Goal: Task Accomplishment & Management: Use online tool/utility

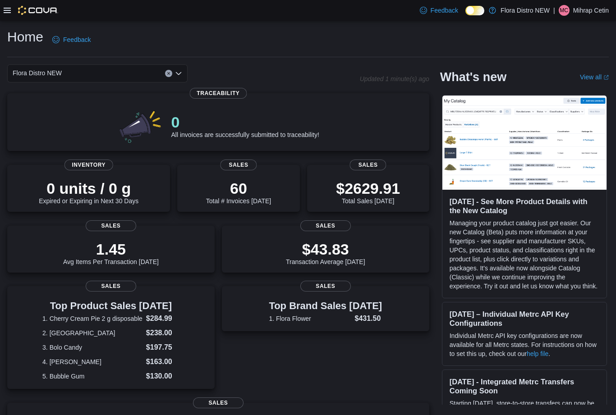
click at [7, 14] on icon at bounding box center [7, 10] width 7 height 7
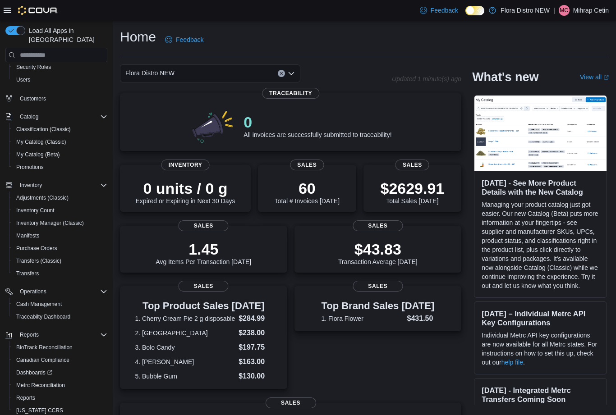
scroll to position [37, 0]
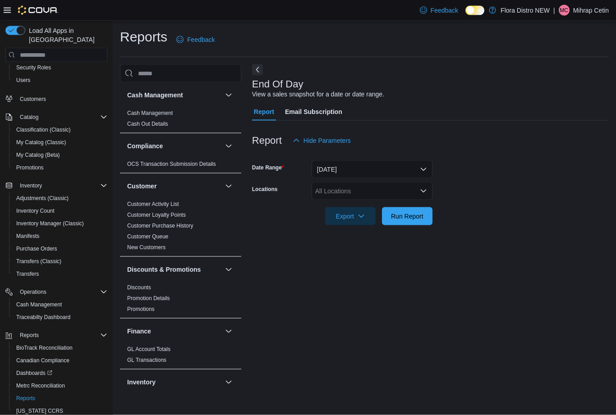
scroll to position [20, 0]
click at [416, 182] on div "All Locations" at bounding box center [372, 191] width 121 height 18
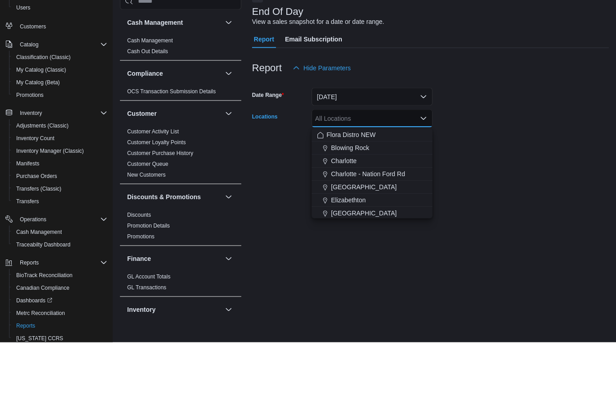
click at [349, 229] on span "Charlotte" at bounding box center [344, 233] width 26 height 9
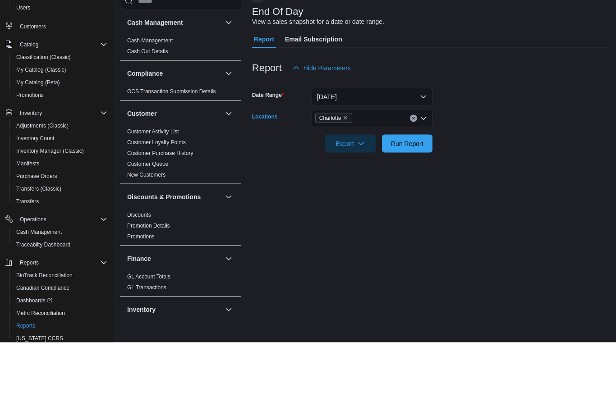
click at [495, 200] on div at bounding box center [430, 203] width 357 height 7
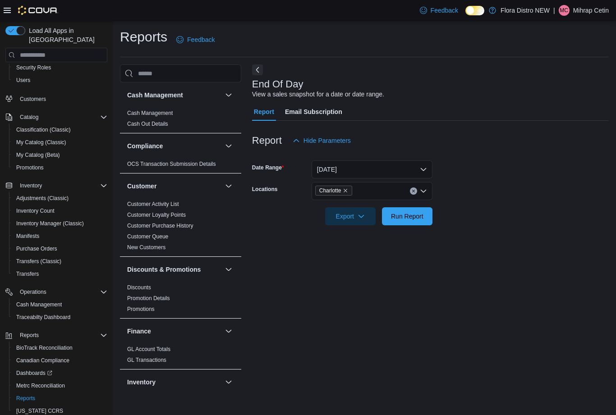
click at [406, 212] on span "Run Report" at bounding box center [407, 216] width 32 height 9
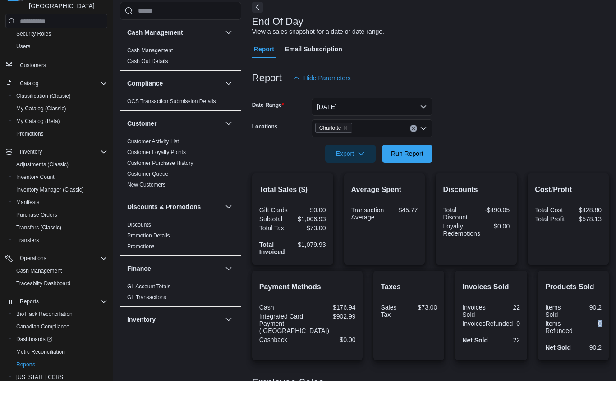
scroll to position [95, 0]
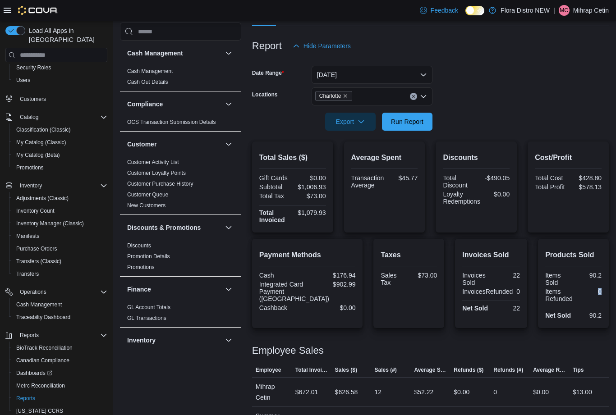
click at [547, 346] on div "Employee Sales" at bounding box center [430, 350] width 357 height 11
click at [415, 71] on button "[DATE]" at bounding box center [372, 75] width 121 height 18
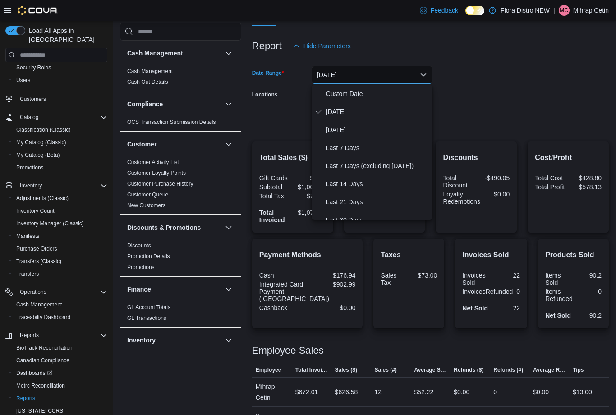
click at [343, 130] on span "[DATE]" at bounding box center [377, 129] width 103 height 11
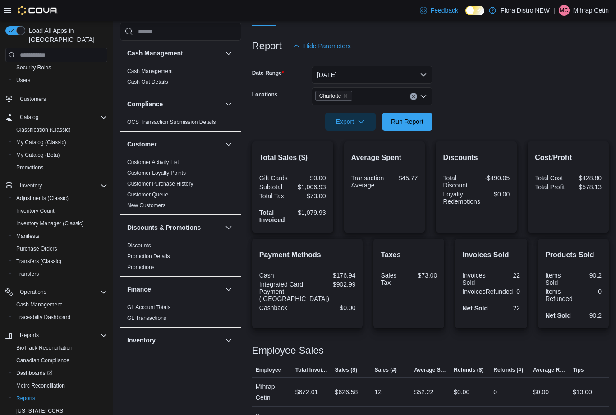
click at [410, 121] on span "Run Report" at bounding box center [407, 121] width 32 height 9
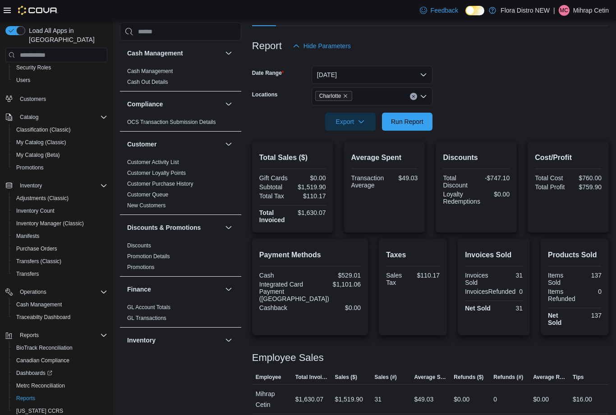
scroll to position [65, 0]
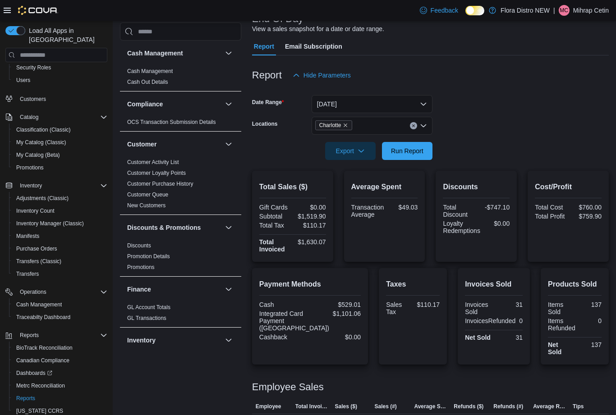
click at [416, 103] on button "[DATE]" at bounding box center [372, 104] width 121 height 18
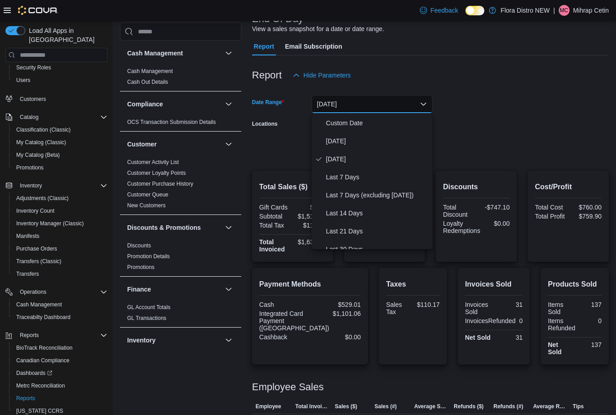
click at [350, 179] on span "Last 7 Days" at bounding box center [377, 177] width 103 height 11
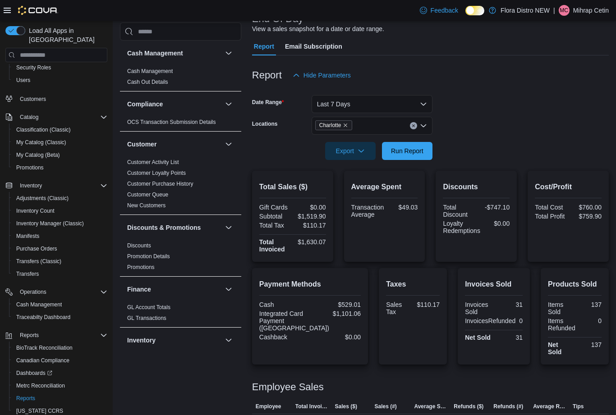
click at [411, 149] on span "Run Report" at bounding box center [407, 151] width 32 height 9
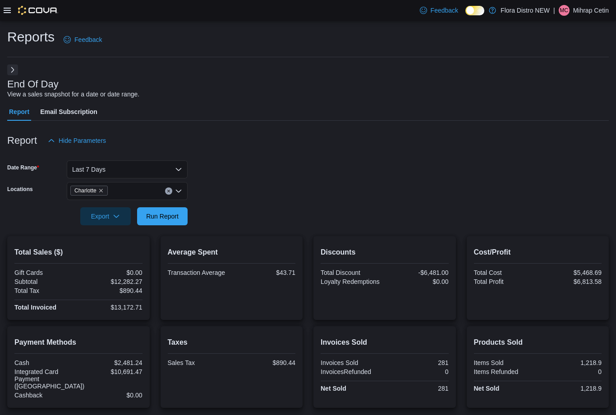
click at [144, 171] on button "Last 7 Days" at bounding box center [127, 170] width 121 height 18
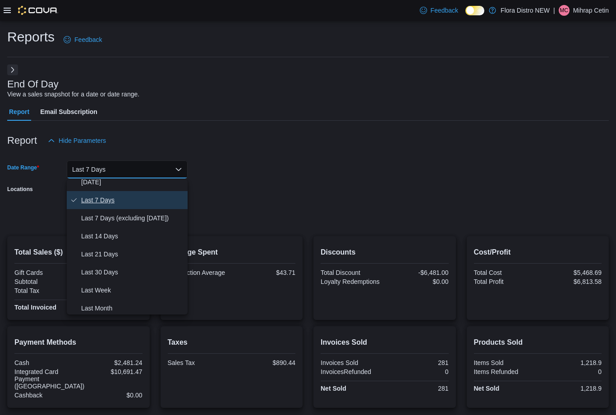
scroll to position [49, 0]
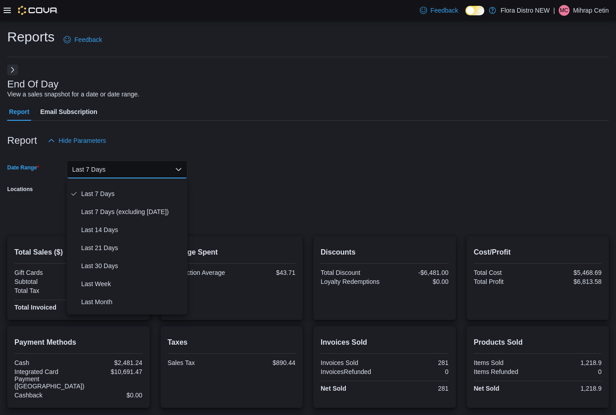
click at [96, 305] on span "Last Month" at bounding box center [132, 302] width 103 height 11
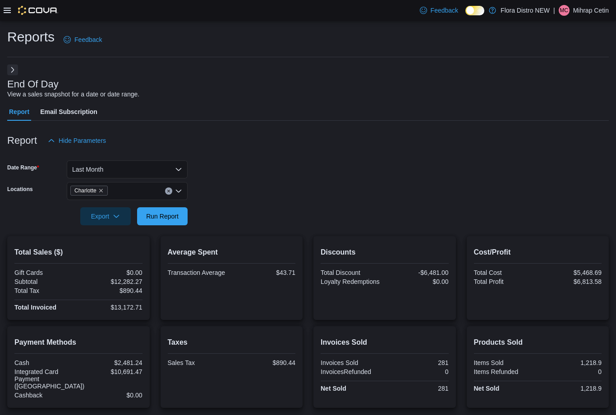
click at [159, 217] on span "Run Report" at bounding box center [162, 216] width 32 height 9
click at [16, 74] on button "Next" at bounding box center [12, 69] width 11 height 11
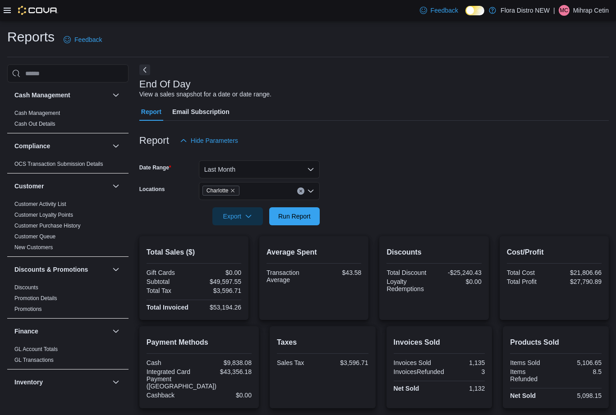
click at [9, 14] on icon at bounding box center [7, 10] width 7 height 7
